Goal: Find specific fact: Find specific fact

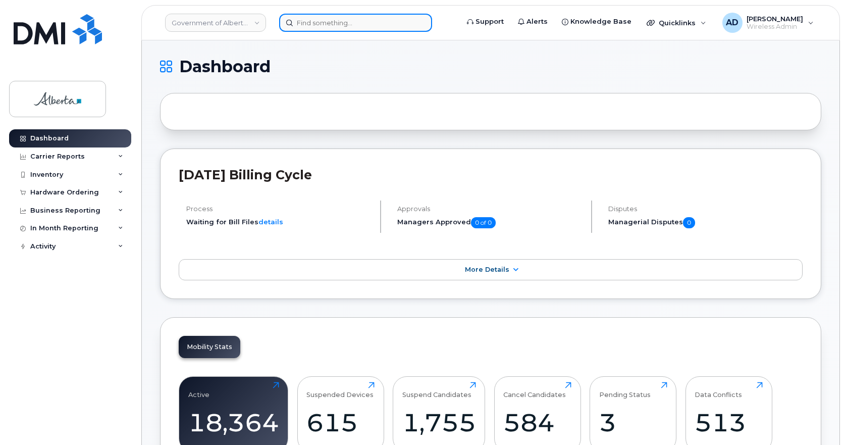
click at [346, 19] on input at bounding box center [355, 23] width 153 height 18
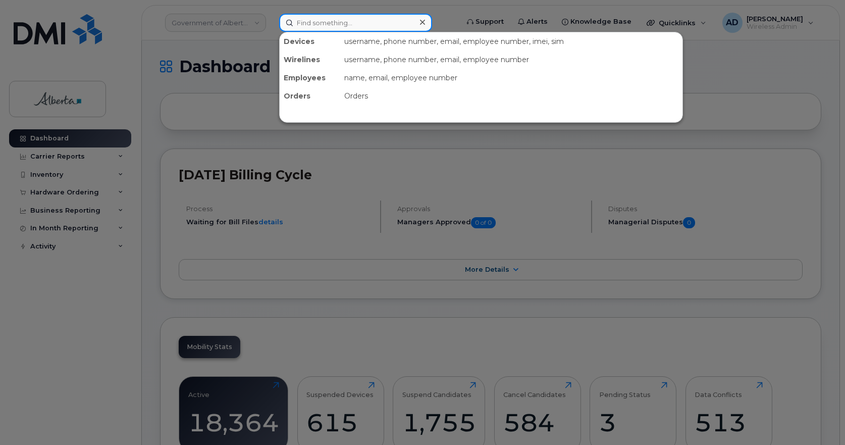
paste input "[PERSON_NAME]"
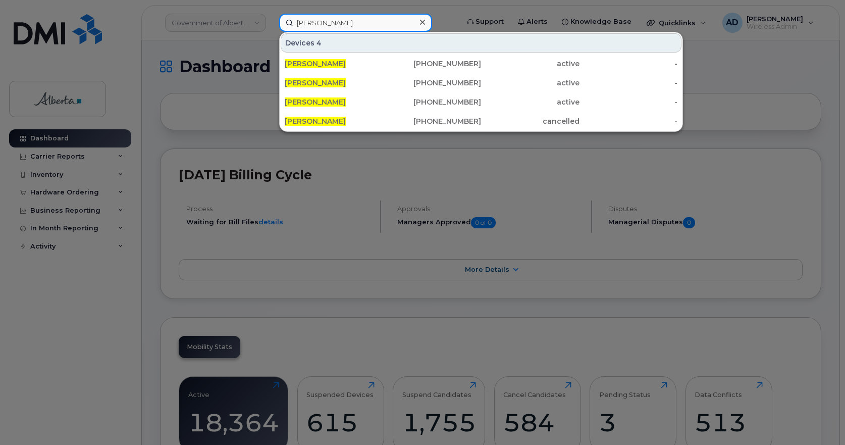
drag, startPoint x: 350, startPoint y: 23, endPoint x: -4, endPoint y: 62, distance: 356.1
paste input "354965917320380"
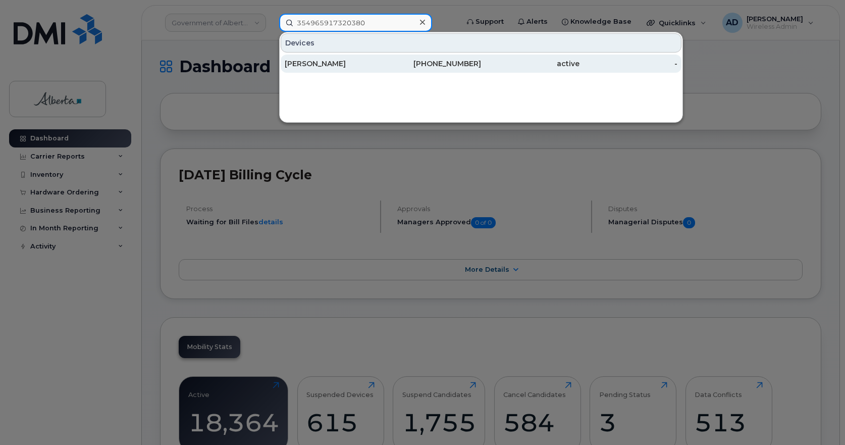
type input "354965917320380"
click at [321, 61] on div "[PERSON_NAME]" at bounding box center [334, 64] width 98 height 10
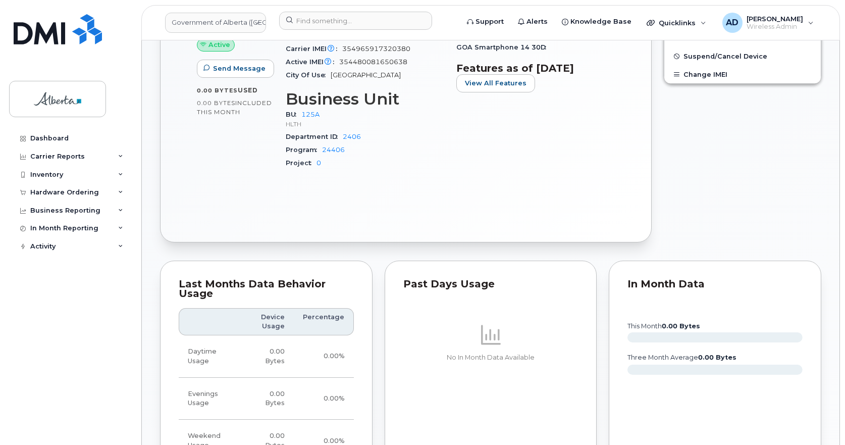
scroll to position [404, 0]
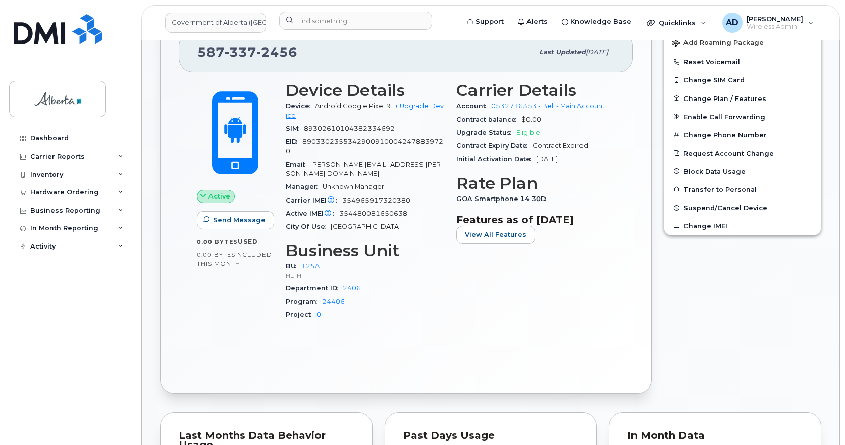
click at [272, 46] on span "2456" at bounding box center [277, 51] width 41 height 15
copy span "[PHONE_NUMBER]"
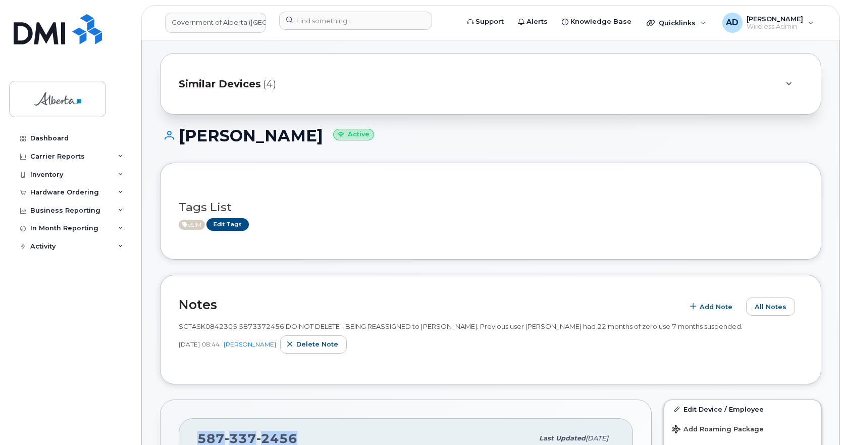
scroll to position [0, 0]
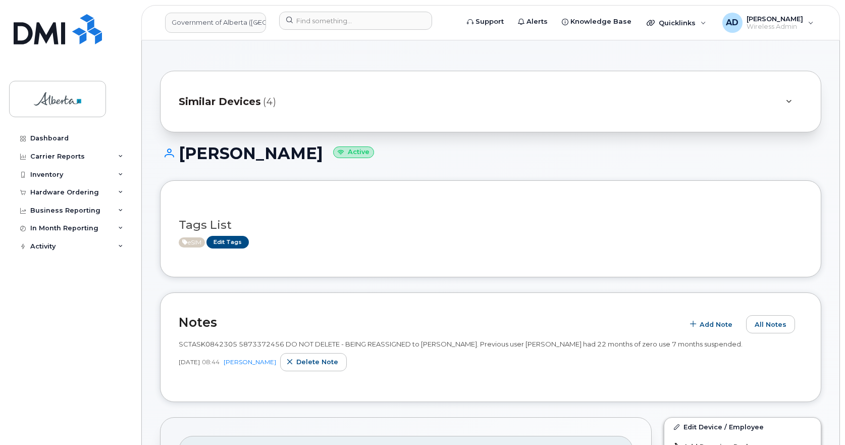
click at [258, 149] on h1 "[PERSON_NAME] Active" at bounding box center [491, 153] width 662 height 18
click at [292, 151] on h1 "[PERSON_NAME] Active" at bounding box center [491, 153] width 662 height 18
click at [310, 153] on h1 "[PERSON_NAME] Active" at bounding box center [491, 153] width 662 height 18
click at [305, 153] on h1 "[PERSON_NAME] Active" at bounding box center [491, 153] width 662 height 18
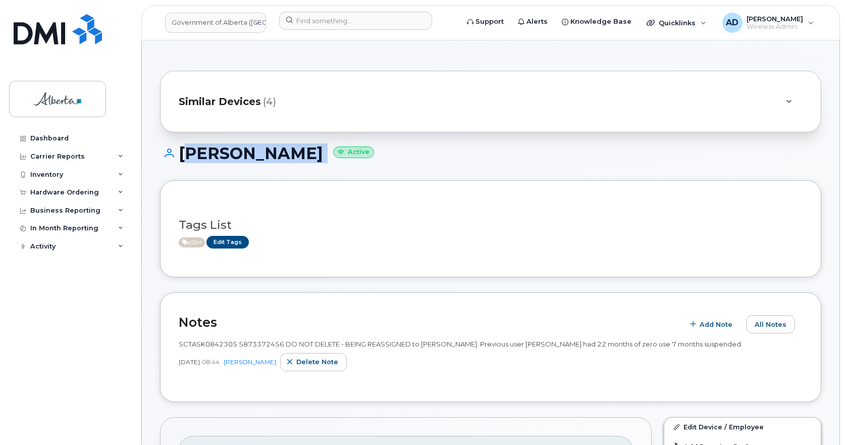
drag, startPoint x: 305, startPoint y: 153, endPoint x: 219, endPoint y: 156, distance: 85.9
click at [219, 156] on h1 "Meghan Carter Active" at bounding box center [491, 153] width 662 height 18
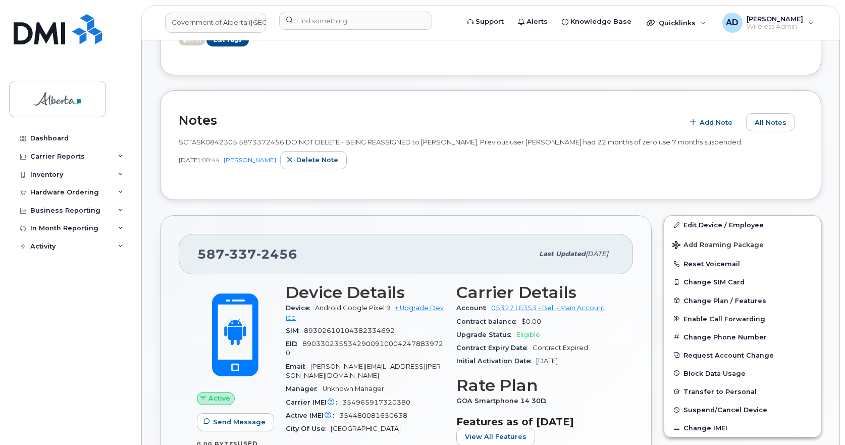
click at [371, 346] on span "89033023553429009100042478839720" at bounding box center [365, 348] width 158 height 17
copy span "89033023553429009100042478839720"
